Goal: Complete application form

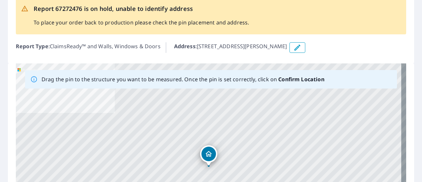
scroll to position [55, 0]
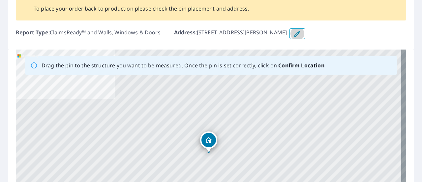
click at [299, 34] on icon "button" at bounding box center [297, 34] width 8 height 8
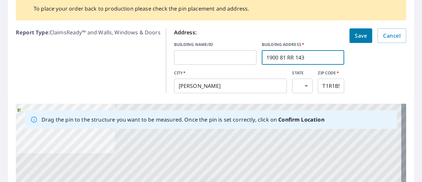
drag, startPoint x: 316, startPoint y: 58, endPoint x: 261, endPoint y: 56, distance: 55.0
click at [262, 56] on input "1900 81 RR 143" at bounding box center [303, 57] width 82 height 18
paste input "[STREET_ADDRESS]"
click at [370, 74] on form "Address: BUILDING NAME/ID ​ BUILDING ADDRESS   * [STREET_ADDRESS]   * [PERSON_N…" at bounding box center [290, 60] width 232 height 65
click at [303, 57] on input "[STREET_ADDRESS]" at bounding box center [303, 57] width 82 height 18
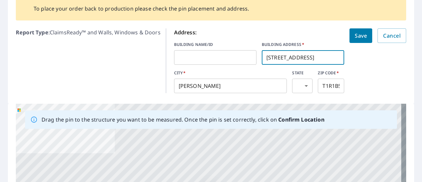
type input "[STREET_ADDRESS]"
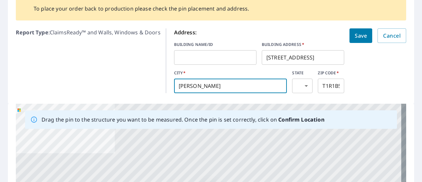
drag, startPoint x: 238, startPoint y: 86, endPoint x: 162, endPoint y: 84, distance: 75.8
click at [162, 84] on div "Report Type : ClaimsReady™ and Walls, Windows & Doors Address: BUILDING NAME/ID…" at bounding box center [211, 61] width 390 height 70
type input "[PERSON_NAME]"
click at [375, 76] on form "Address: BUILDING NAME/ID ​ BUILDING ADDRESS   * [STREET_ADDRESS]   * [PERSON_N…" at bounding box center [290, 60] width 232 height 65
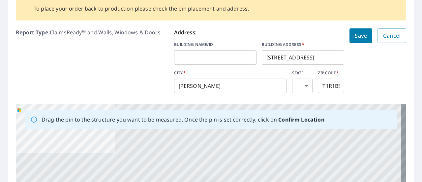
click at [356, 35] on span "Save" at bounding box center [361, 35] width 12 height 9
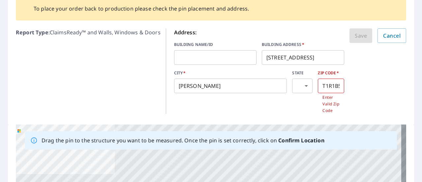
click at [388, 35] on span "Cancel" at bounding box center [391, 35] width 17 height 9
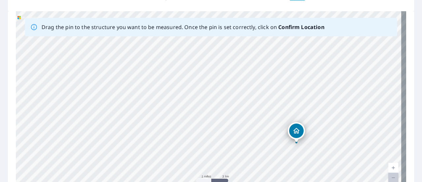
scroll to position [0, 0]
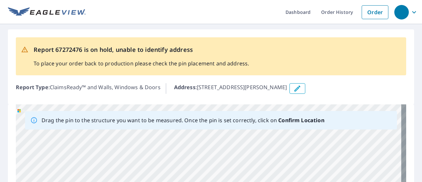
click at [297, 91] on icon "button" at bounding box center [297, 88] width 6 height 6
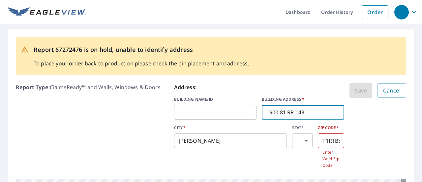
drag, startPoint x: 317, startPoint y: 112, endPoint x: 257, endPoint y: 110, distance: 59.7
click at [257, 110] on div "BUILDING NAME/ID ​ BUILDING ADDRESS   * 1900 81 RR 143 ​" at bounding box center [259, 107] width 170 height 23
paste input "[STREET_ADDRESS]"
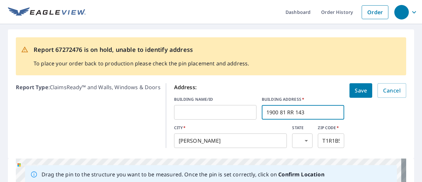
paste input "[STREET_ADDRESS]"
type input "[STREET_ADDRESS]"
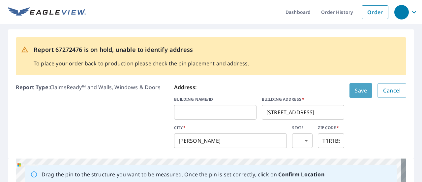
click at [355, 91] on span "Save" at bounding box center [361, 90] width 12 height 9
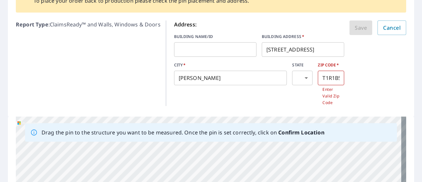
scroll to position [55, 0]
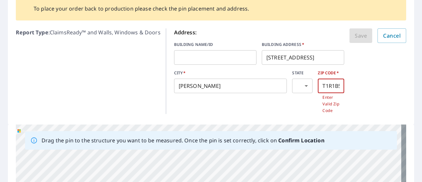
click at [326, 85] on input "T1R1B5" at bounding box center [331, 85] width 26 height 18
click at [368, 77] on form "Address: BUILDING NAME/ID ​ BUILDING ADDRESS   * [STREET_ADDRESS][PERSON_NAME] …" at bounding box center [290, 70] width 232 height 85
click at [355, 34] on div "Save Cancel" at bounding box center [377, 35] width 57 height 14
click at [388, 34] on span "Cancel" at bounding box center [391, 35] width 17 height 9
